Goal: Task Accomplishment & Management: Use online tool/utility

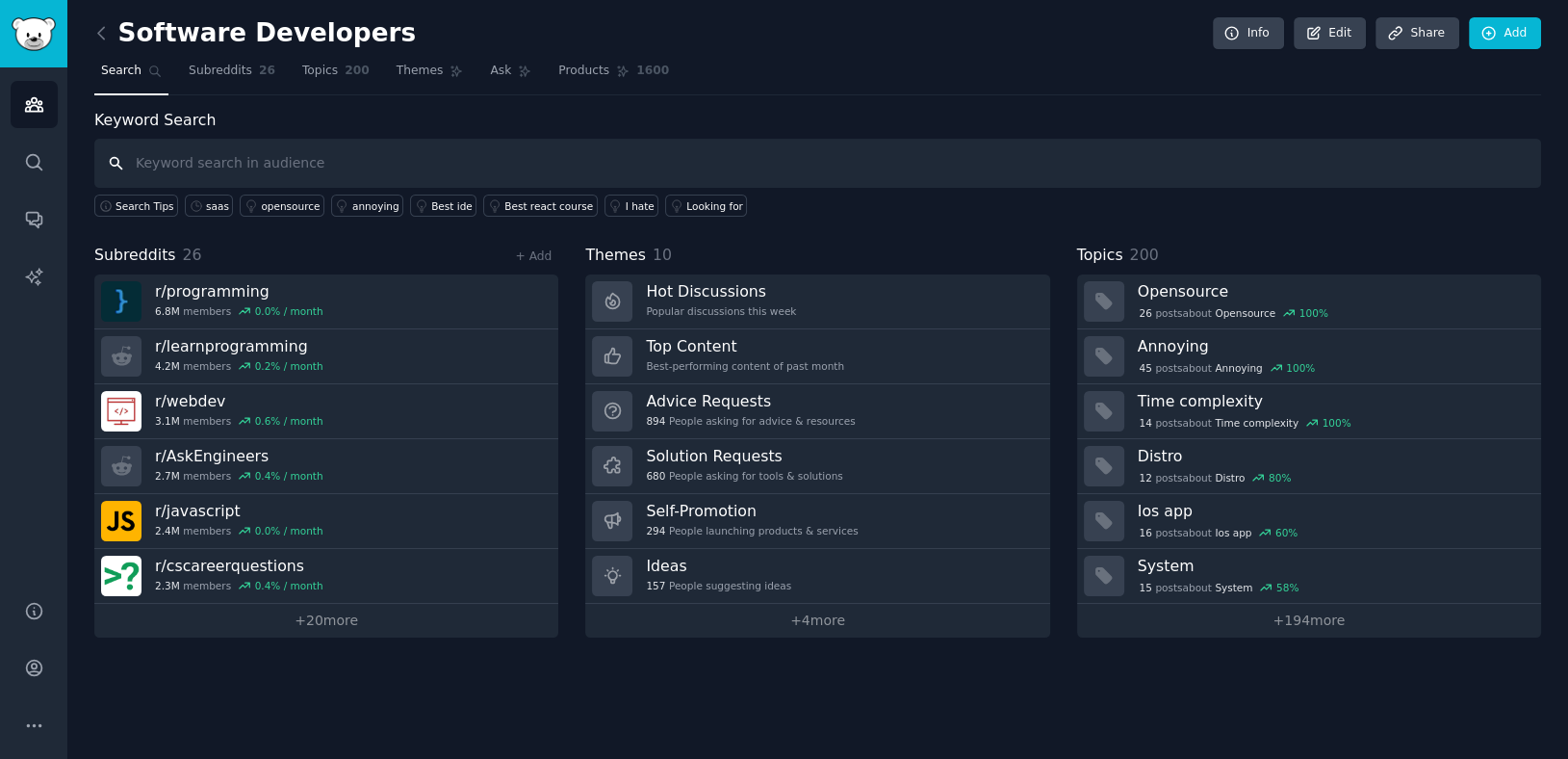
click at [433, 157] on input "text" at bounding box center [817, 163] width 1447 height 49
click at [95, 36] on icon at bounding box center [101, 33] width 20 height 20
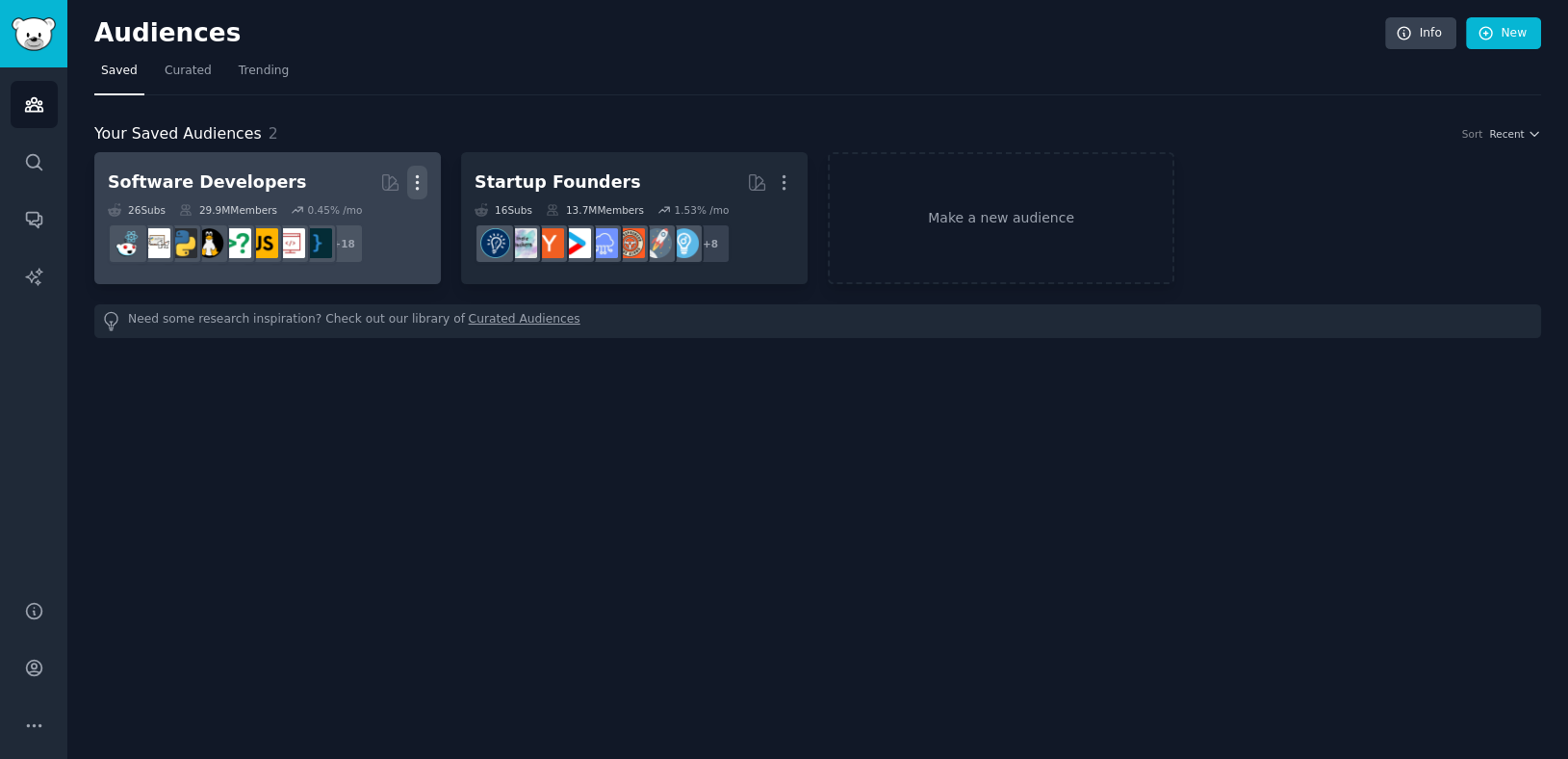
click at [420, 177] on icon "button" at bounding box center [417, 182] width 20 height 20
click at [391, 215] on div "Delete" at bounding box center [351, 223] width 91 height 40
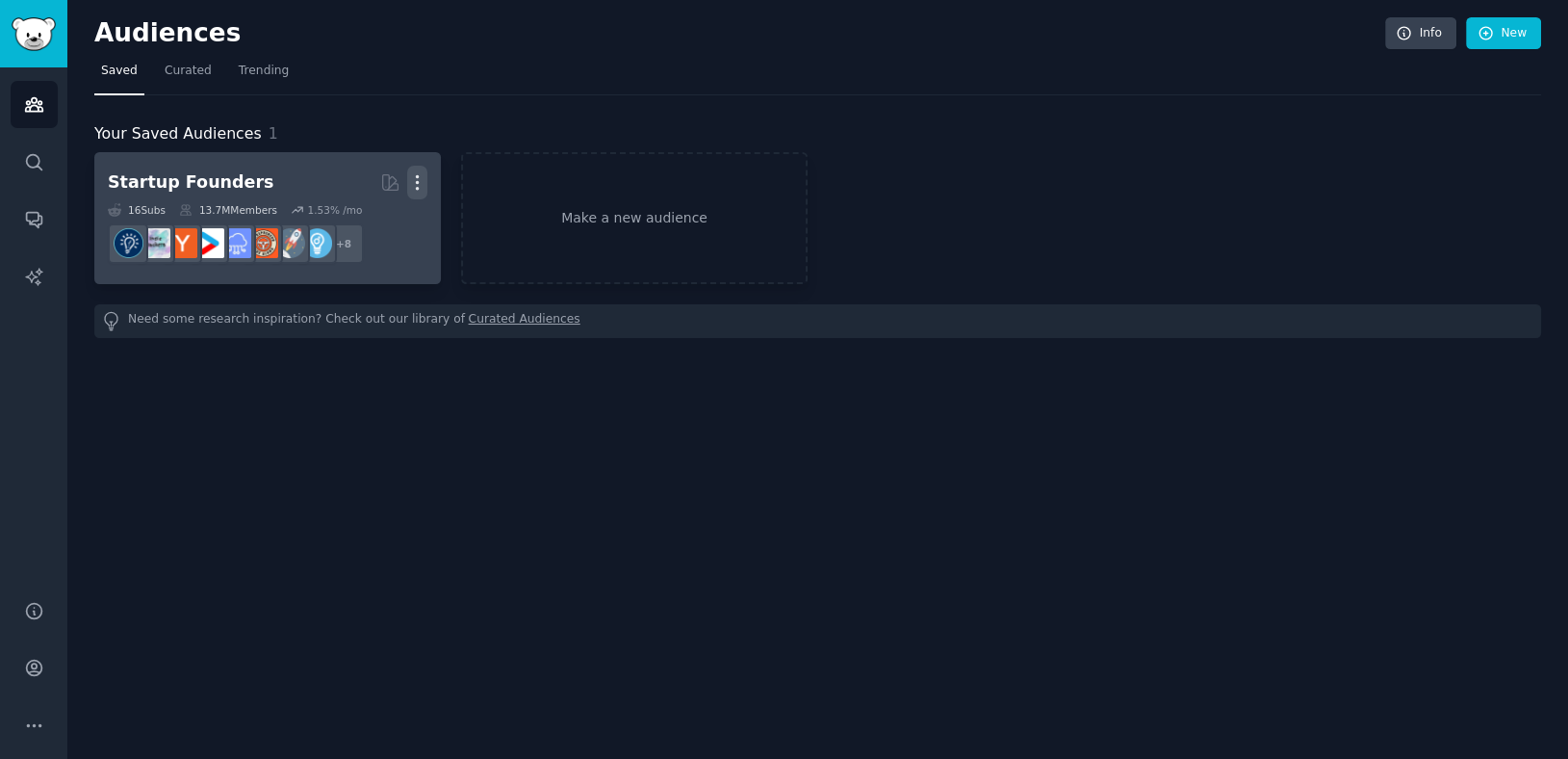
click at [418, 180] on icon "button" at bounding box center [418, 182] width 2 height 13
click at [377, 223] on p "Delete" at bounding box center [365, 223] width 44 height 20
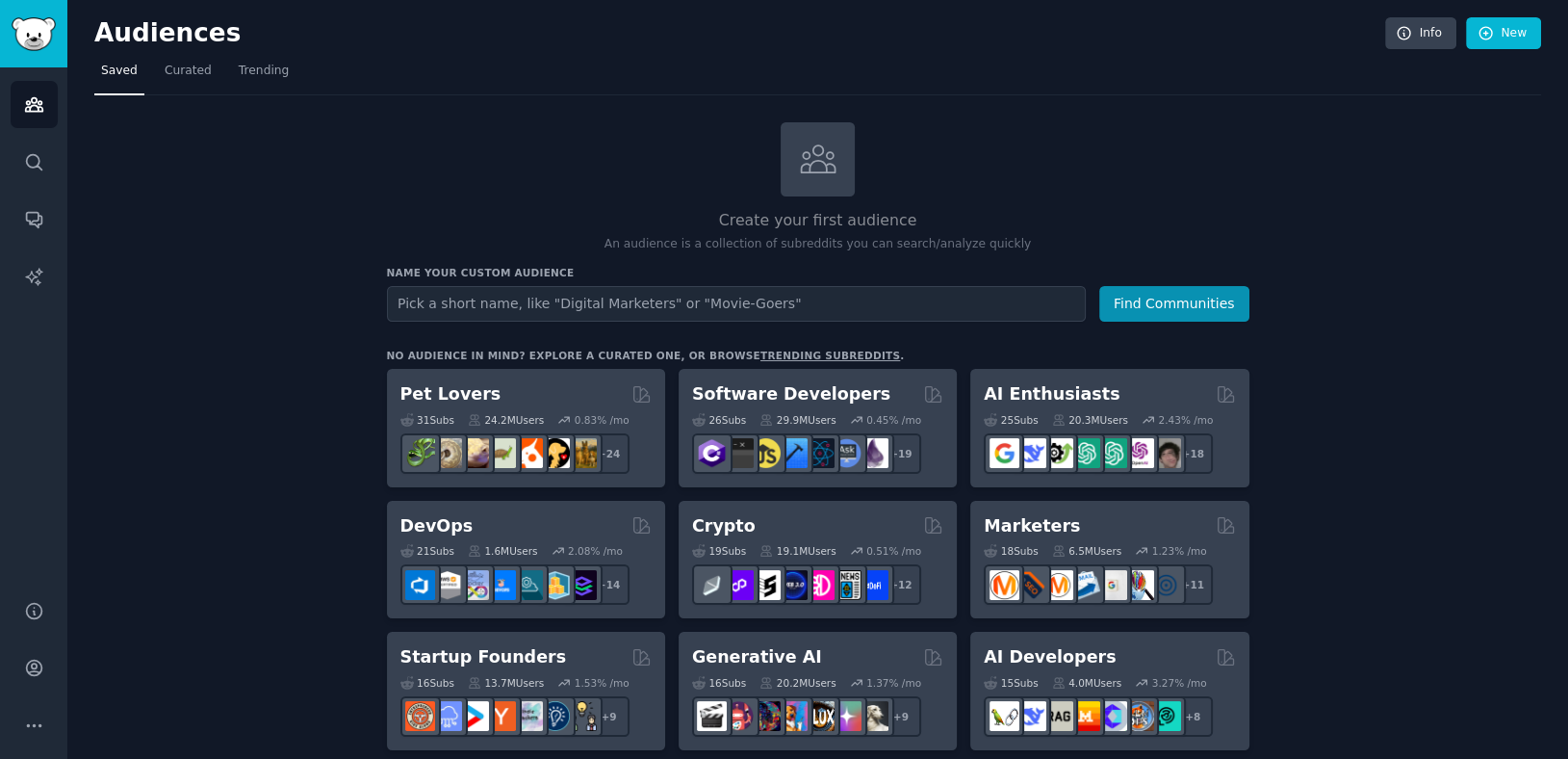
click at [692, 309] on input "text" at bounding box center [736, 304] width 699 height 36
type input "Restaurant"
click at [1100, 286] on button "Find Communities" at bounding box center [1175, 304] width 150 height 36
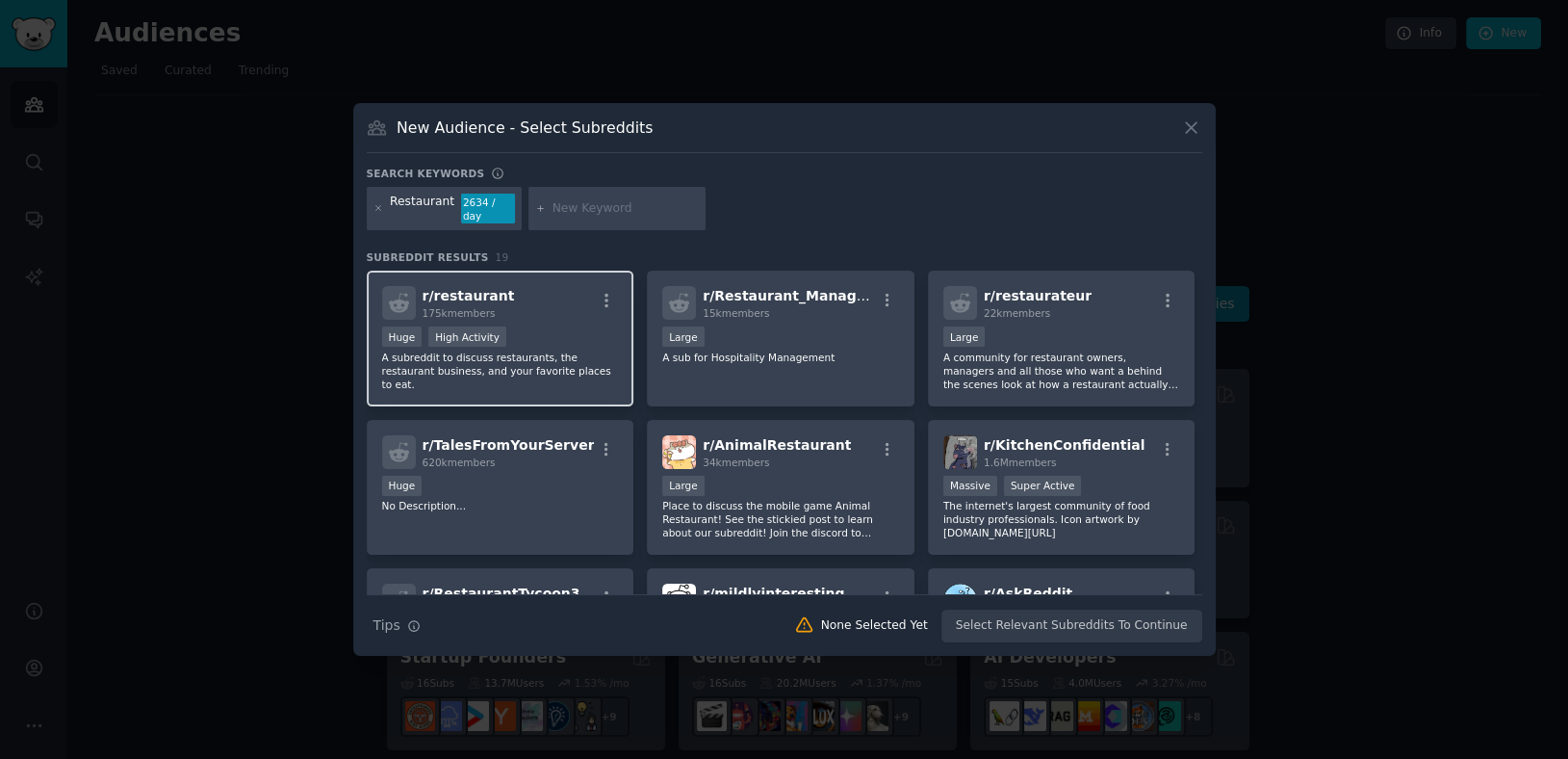
click at [558, 350] on p "A subreddit to discuss restaurants, the restaurant business, and your favorite …" at bounding box center [500, 370] width 237 height 40
